Goal: Task Accomplishment & Management: Use online tool/utility

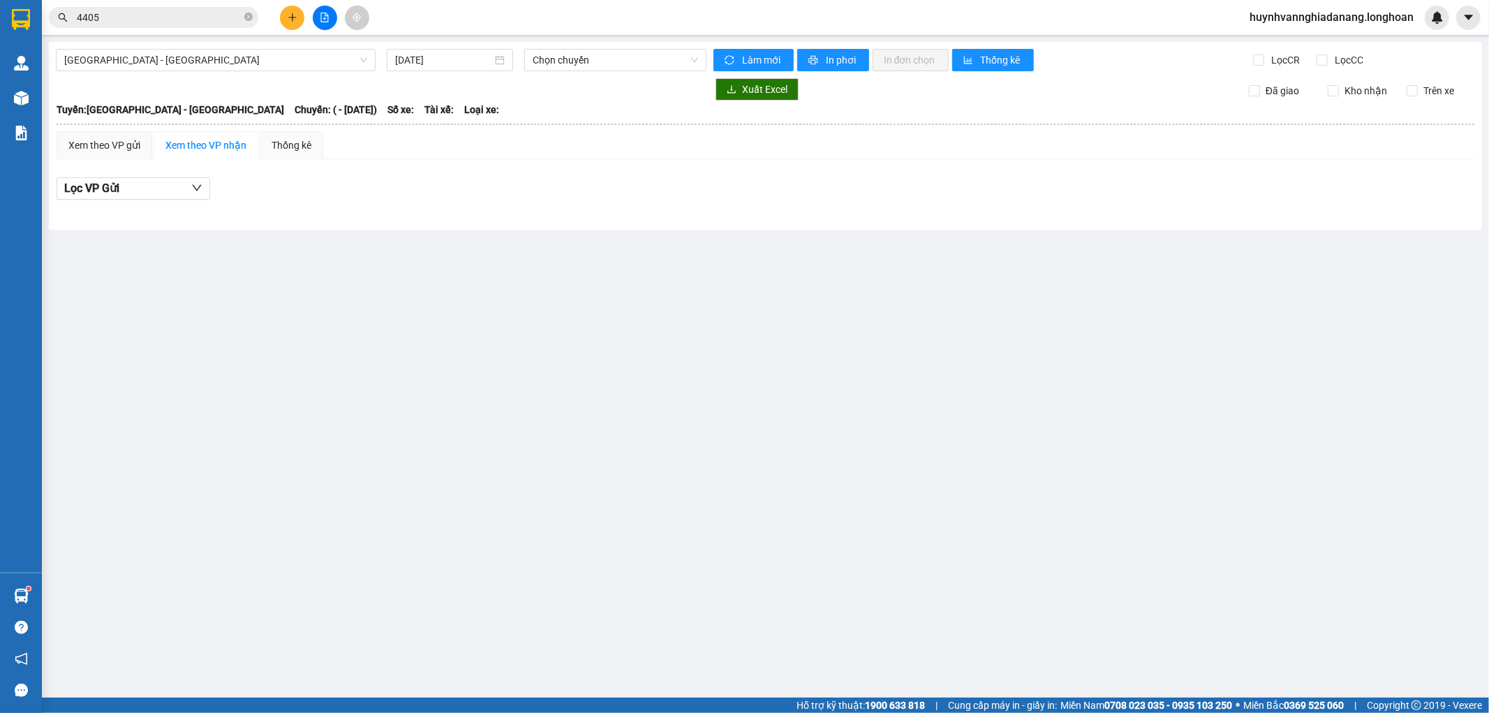
click at [294, 59] on span "[GEOGRAPHIC_DATA] - [GEOGRAPHIC_DATA]" at bounding box center [215, 60] width 303 height 21
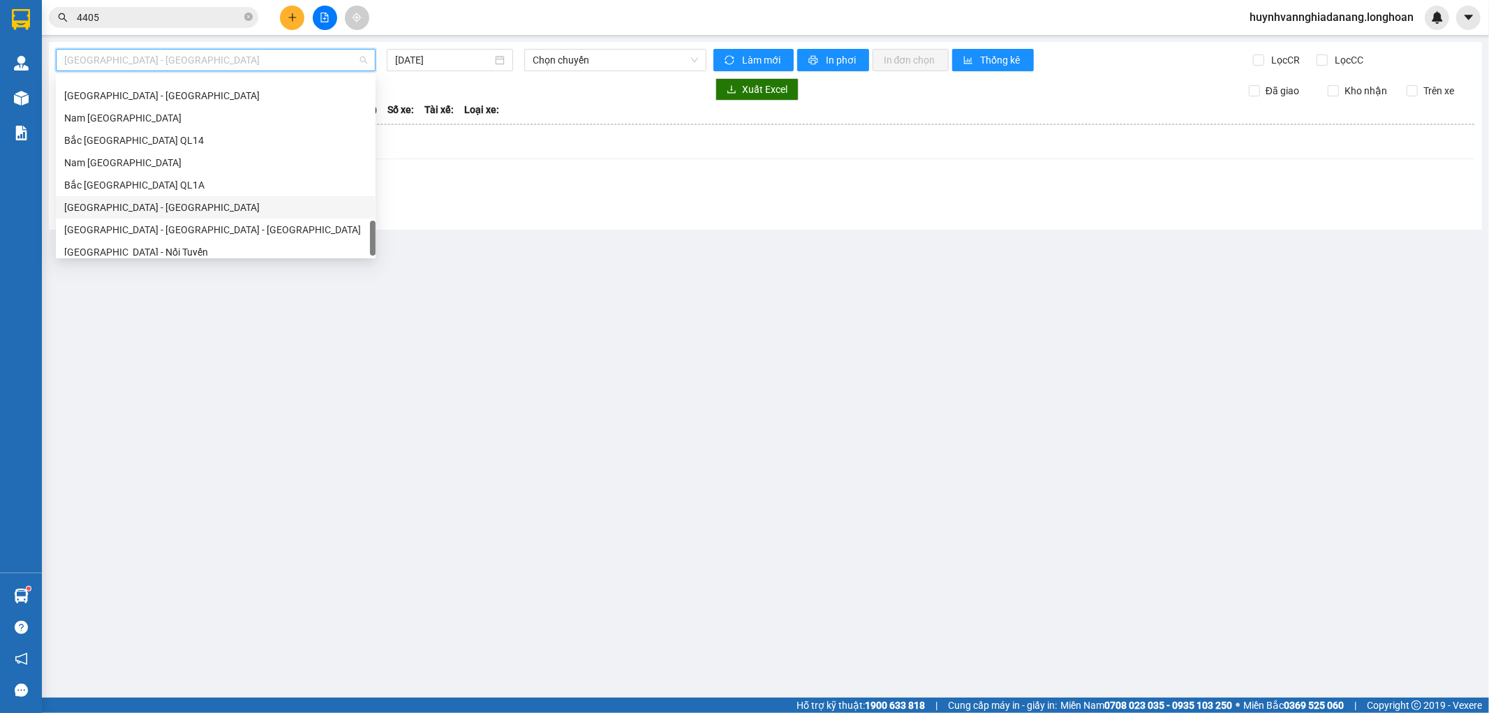
scroll to position [960, 0]
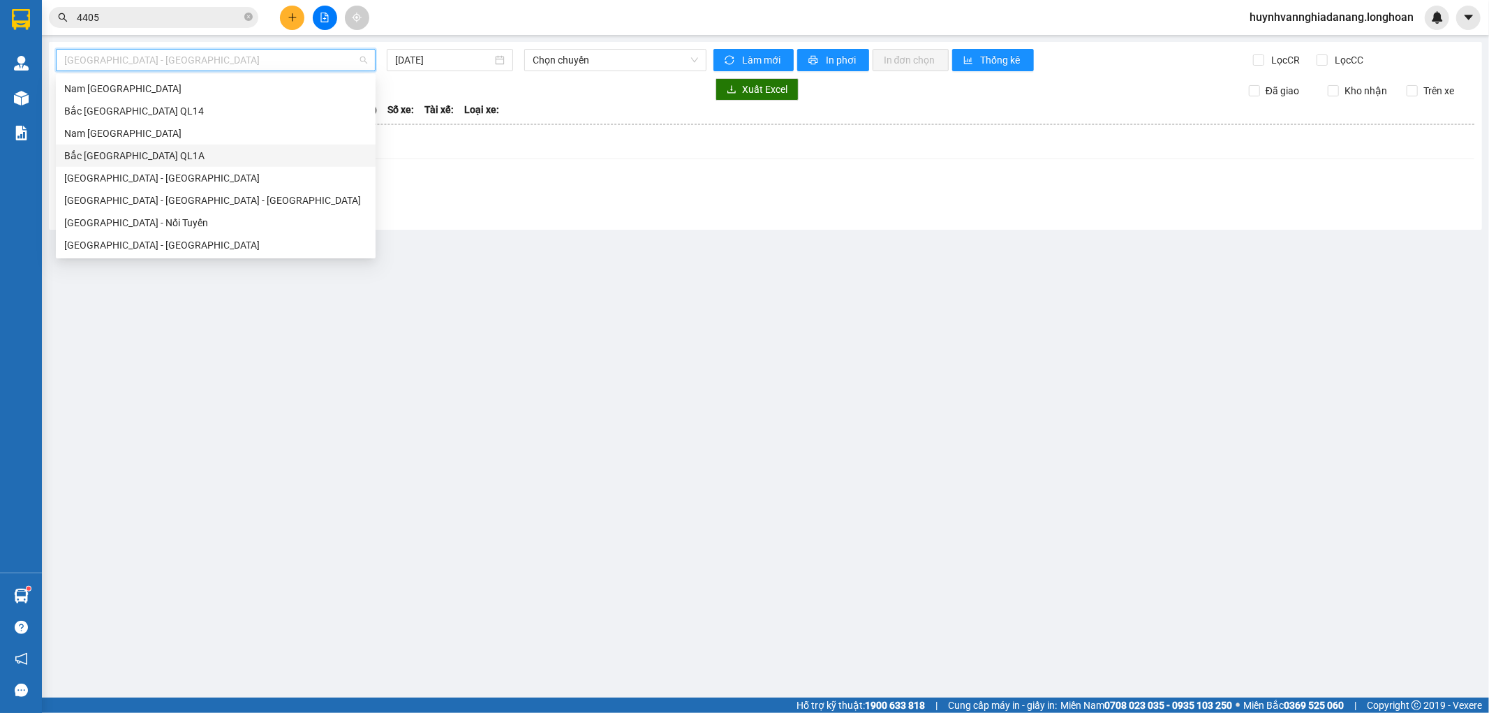
click at [149, 156] on div "Bắc [GEOGRAPHIC_DATA] QL1A" at bounding box center [215, 155] width 303 height 15
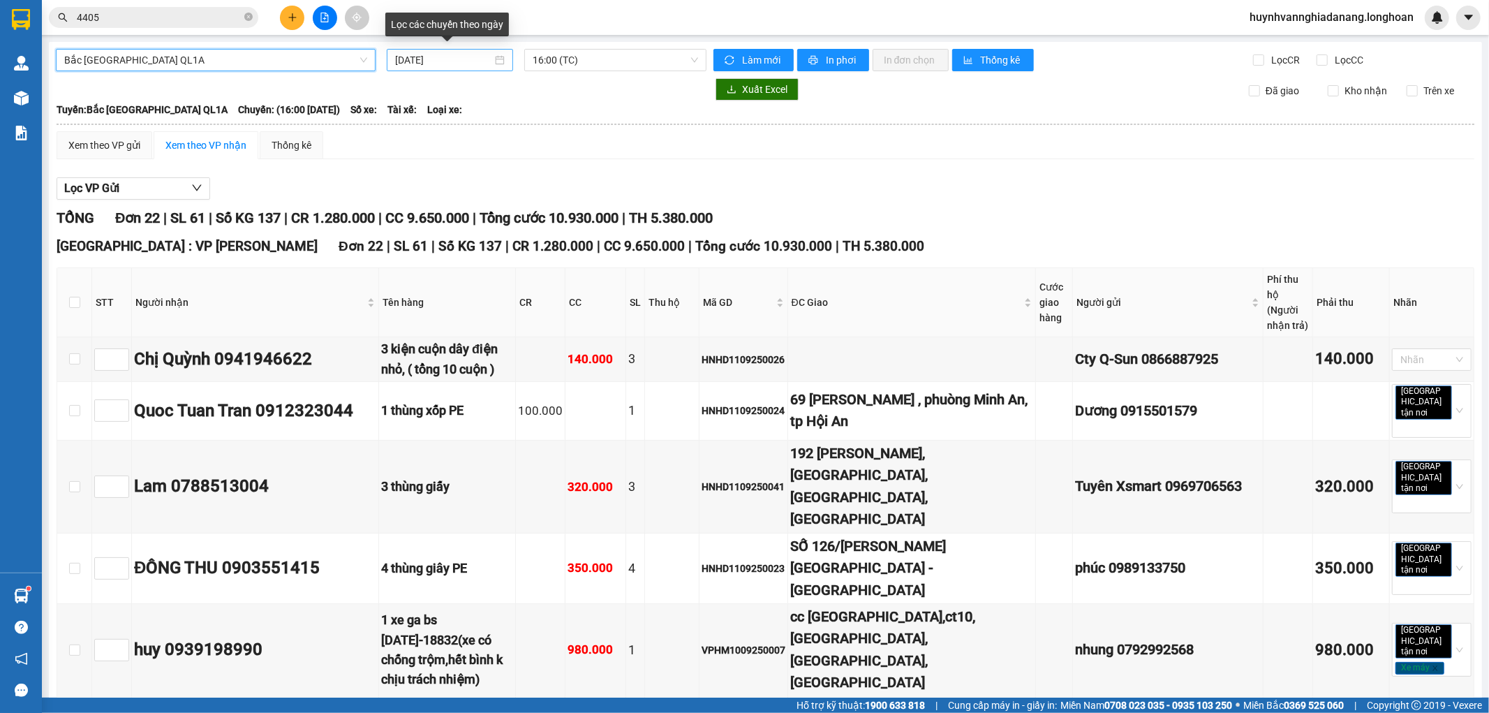
click at [451, 61] on input "[DATE]" at bounding box center [443, 59] width 97 height 15
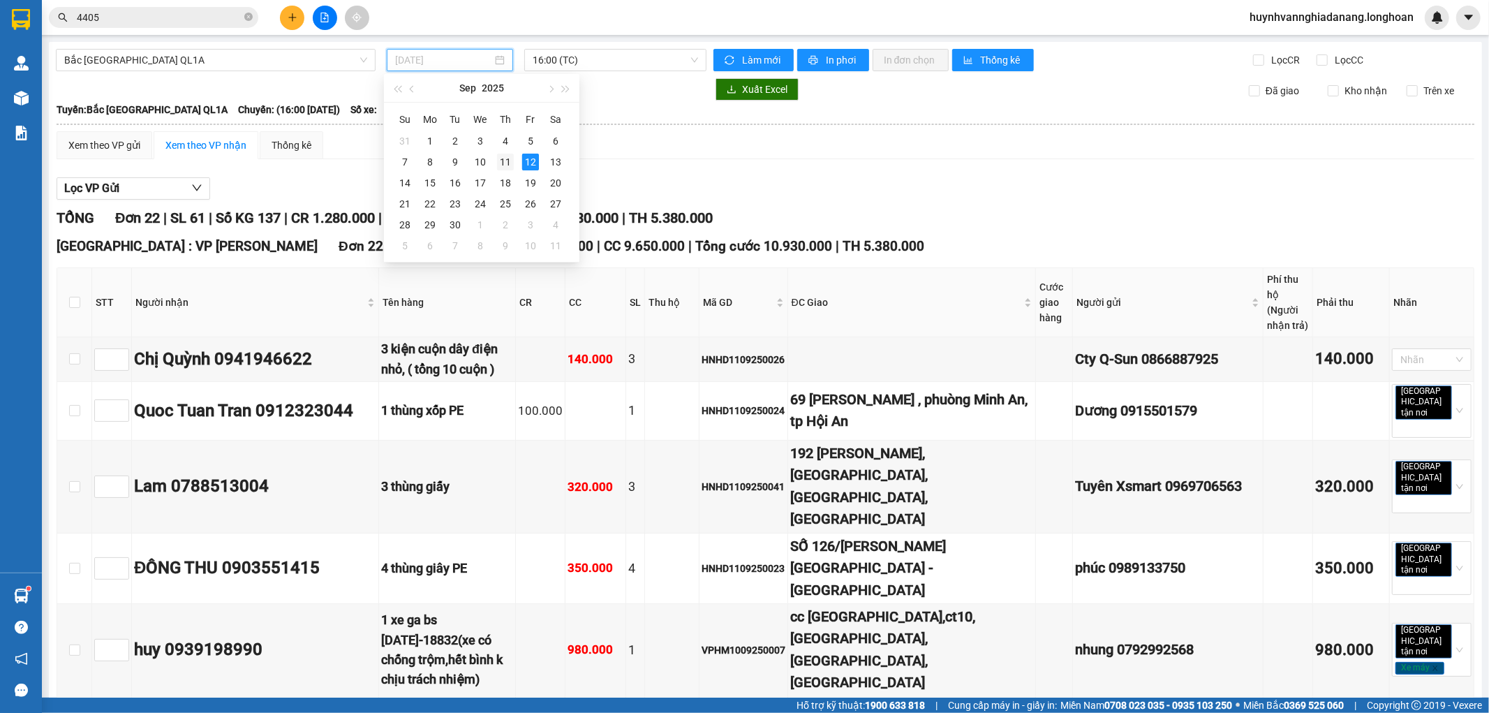
click at [501, 155] on div "11" at bounding box center [505, 162] width 17 height 17
type input "[DATE]"
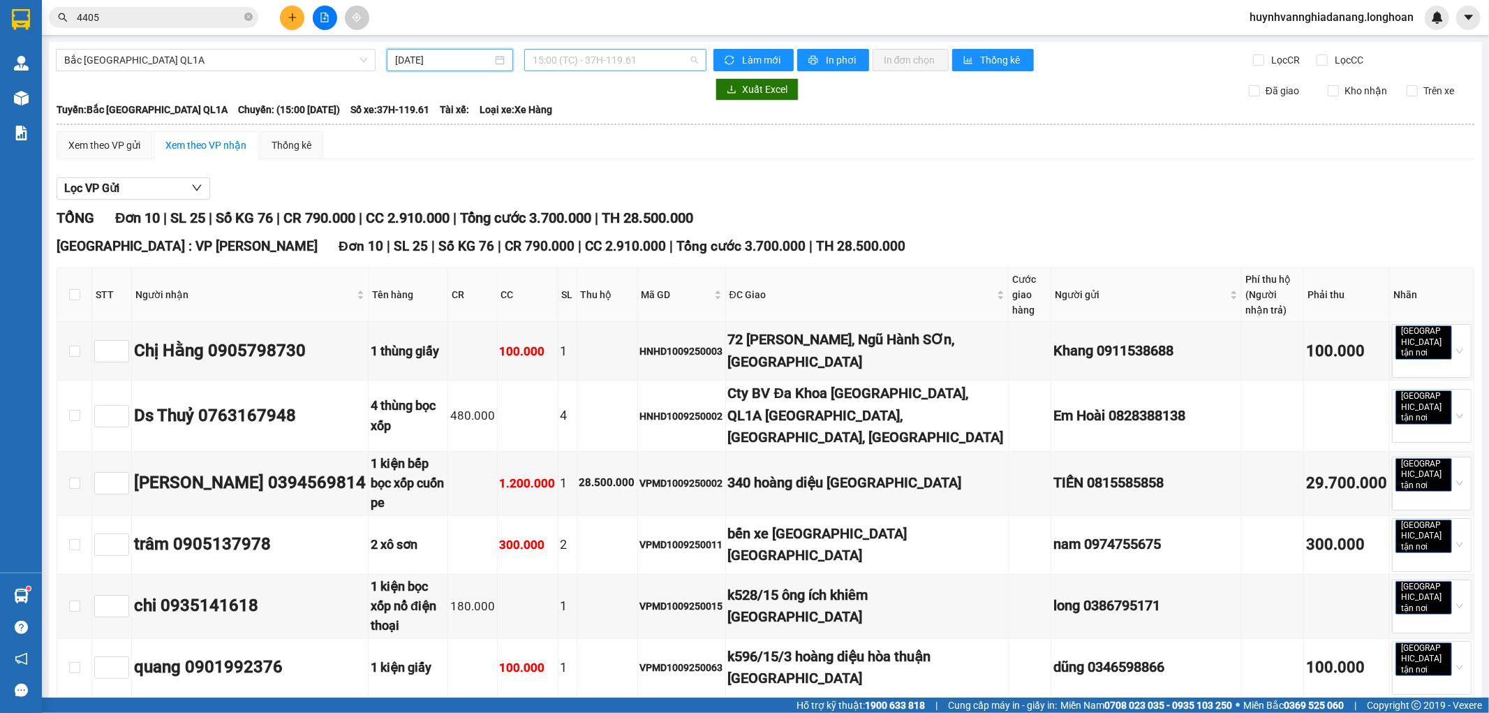
click at [560, 59] on span "15:00 (TC) - 37H-119.61" at bounding box center [615, 60] width 165 height 21
click at [1061, 166] on div "Xem theo VP gửi Xem theo VP nhận Thống kê Lọc VP Gửi TỔNG Đơn 10 | SL 25 | Số …" at bounding box center [766, 603] width 1418 height 944
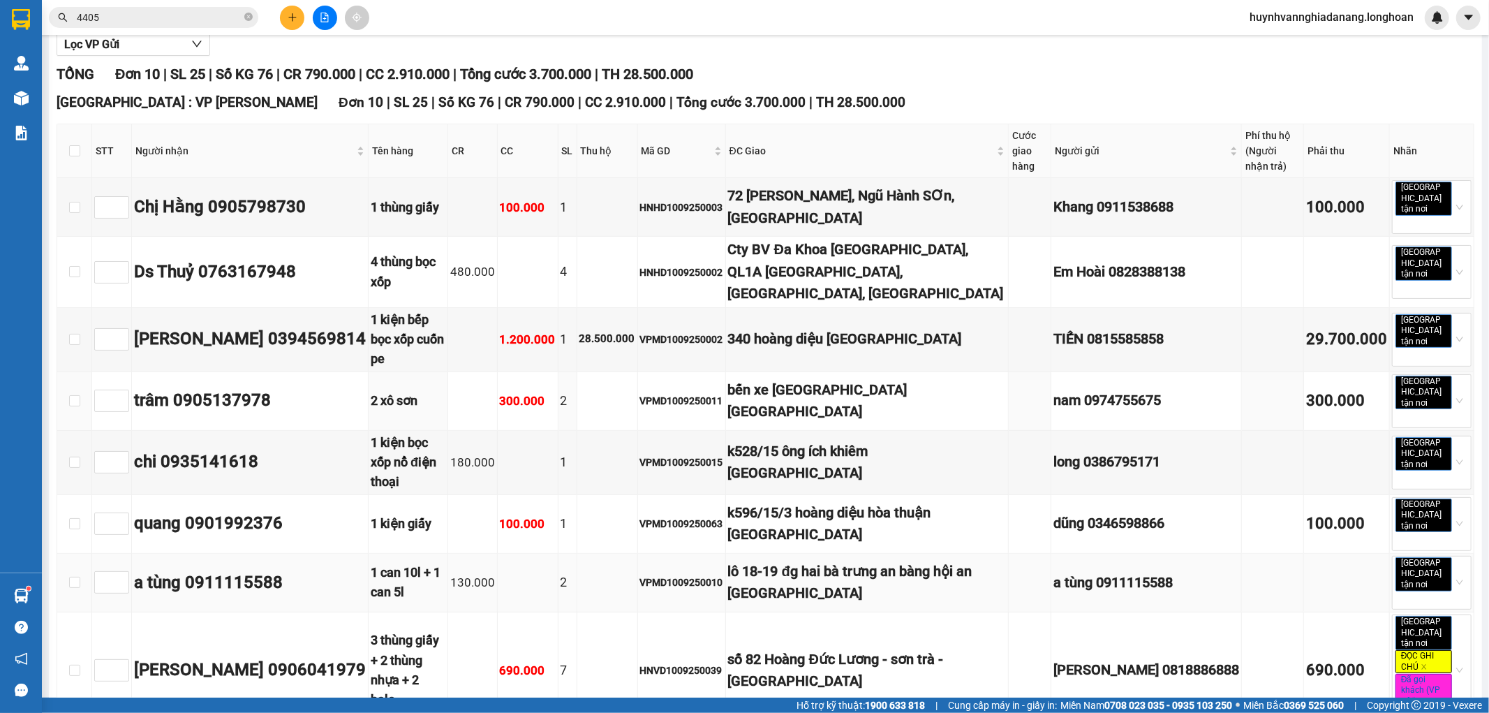
scroll to position [299, 0]
